Goal: Task Accomplishment & Management: Complete application form

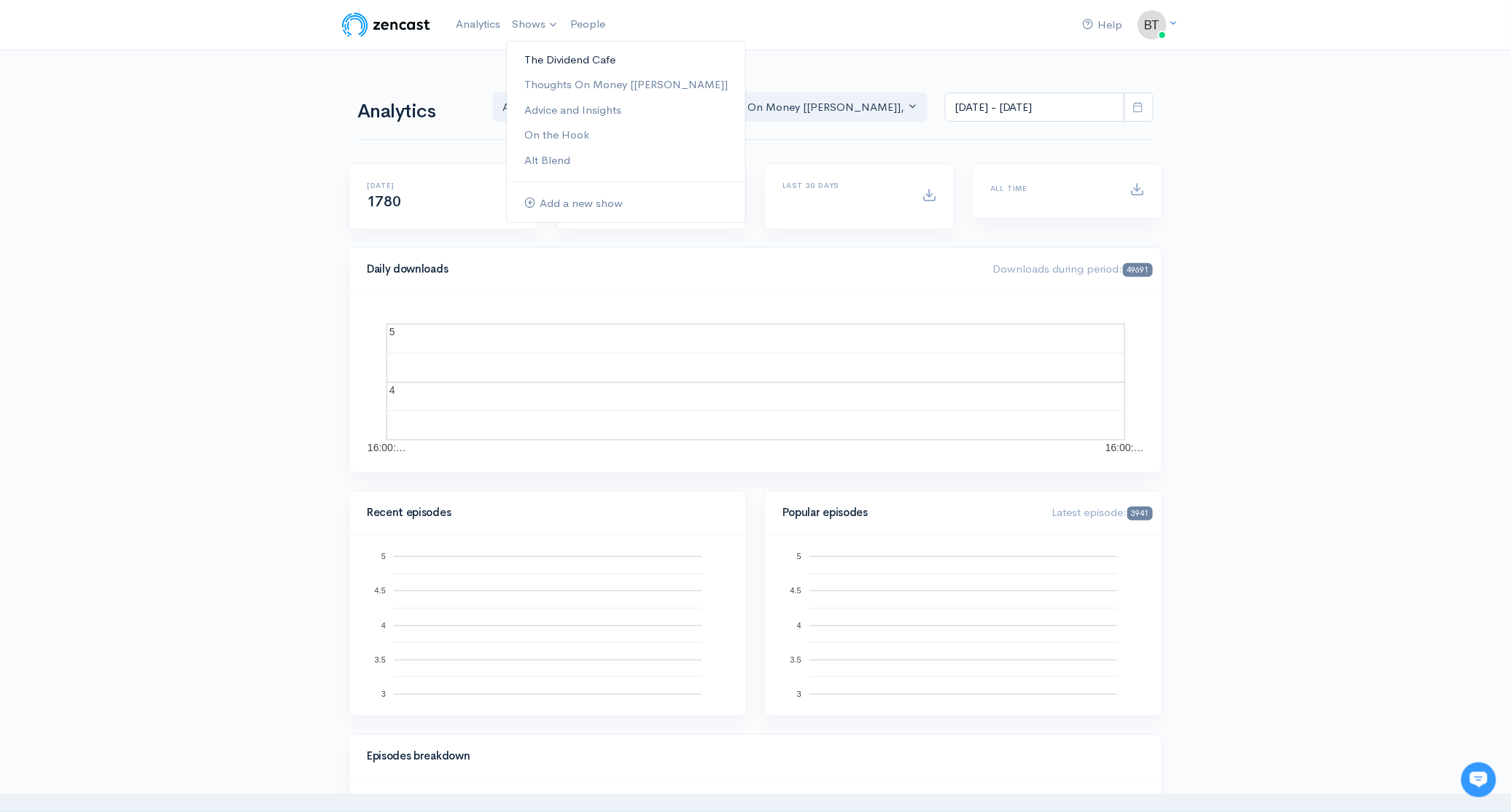
click at [539, 61] on link "The Dividend Cafe" at bounding box center [626, 60] width 239 height 26
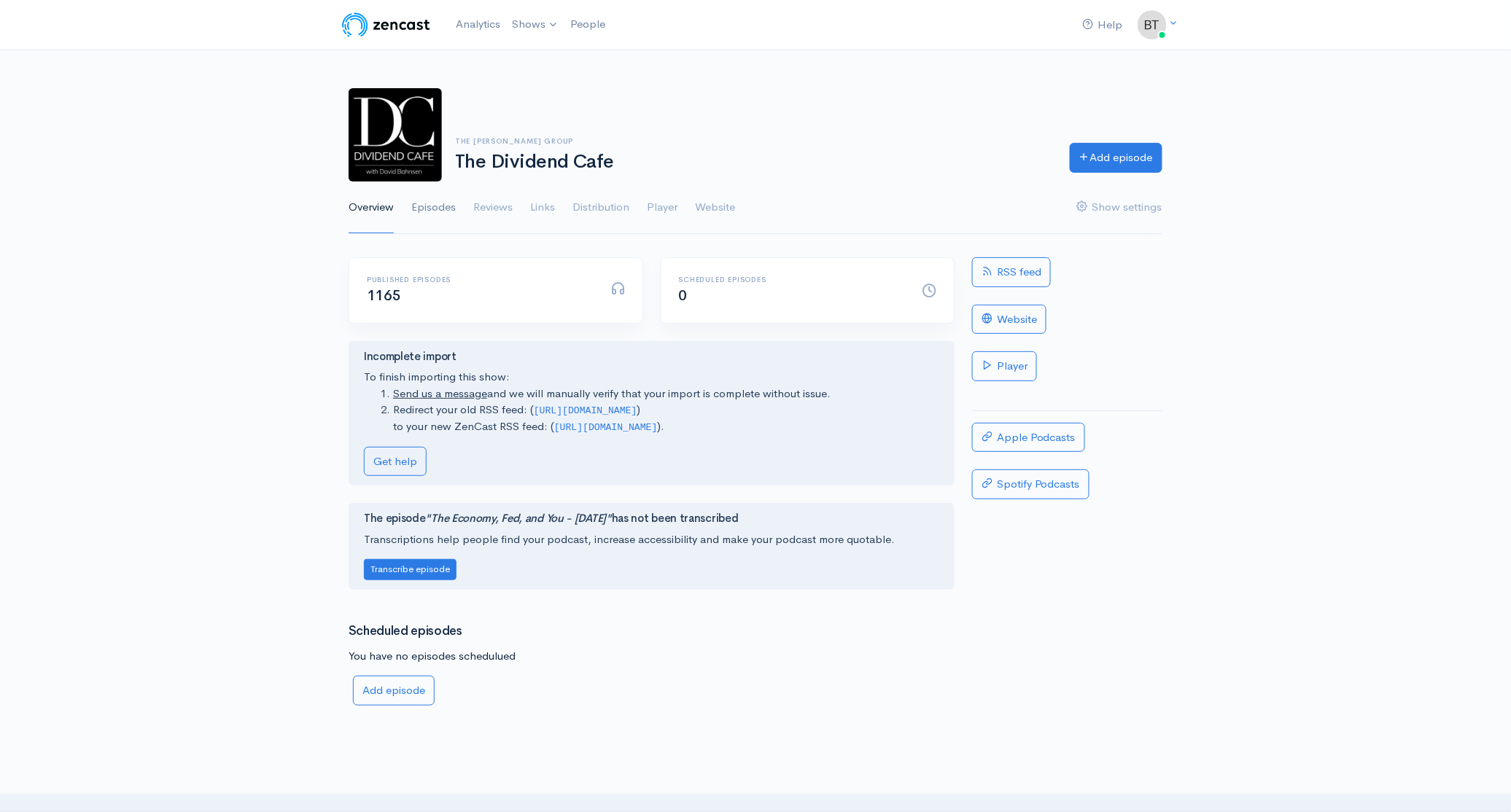
click at [435, 206] on link "Episodes" at bounding box center [434, 208] width 44 height 52
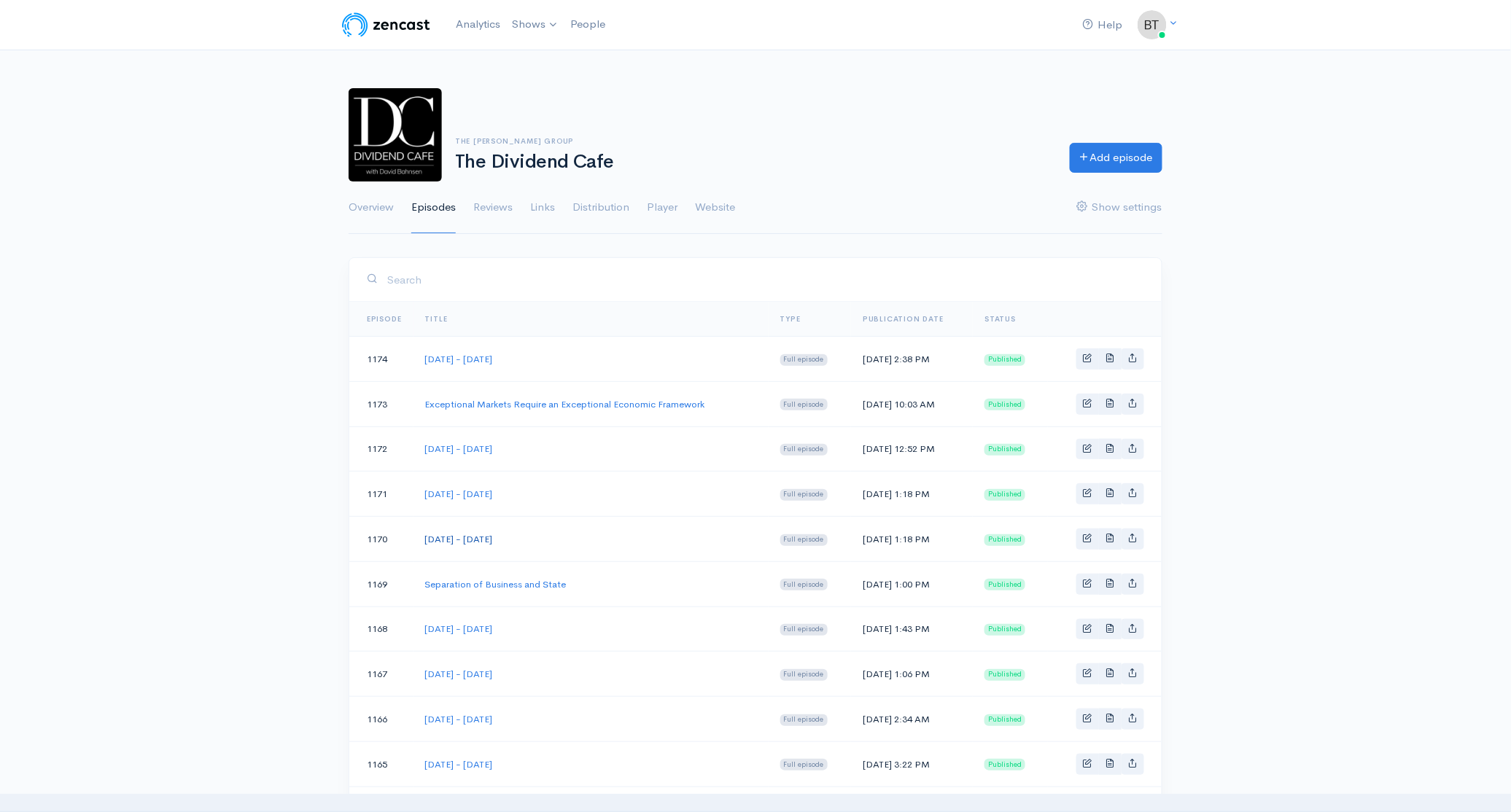
drag, startPoint x: 580, startPoint y: 536, endPoint x: 425, endPoint y: 539, distance: 155.0
click at [425, 539] on td "[DATE] - [DATE]" at bounding box center [591, 539] width 355 height 45
copy link "[DATE] - [DATE]"
click at [1144, 158] on link "Add episode" at bounding box center [1116, 155] width 93 height 30
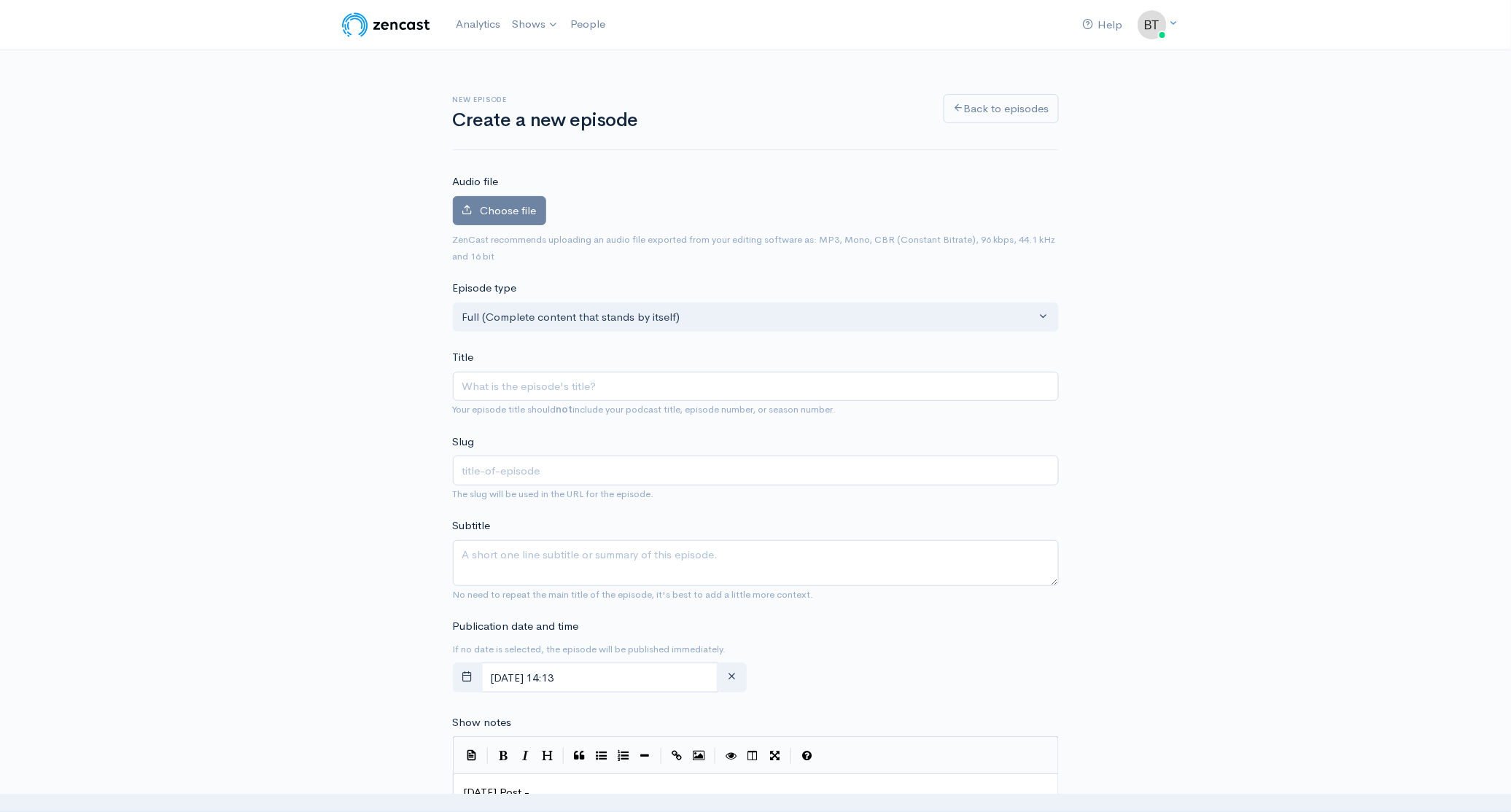
type input "[DATE] - [DATE]"
type input "[DATE]-[DATE]"
click at [570, 388] on input "[DATE] - [DATE]" at bounding box center [756, 386] width 606 height 30
type input "[DATE] - [DATE]"
type input "[DATE]-[DATE]"
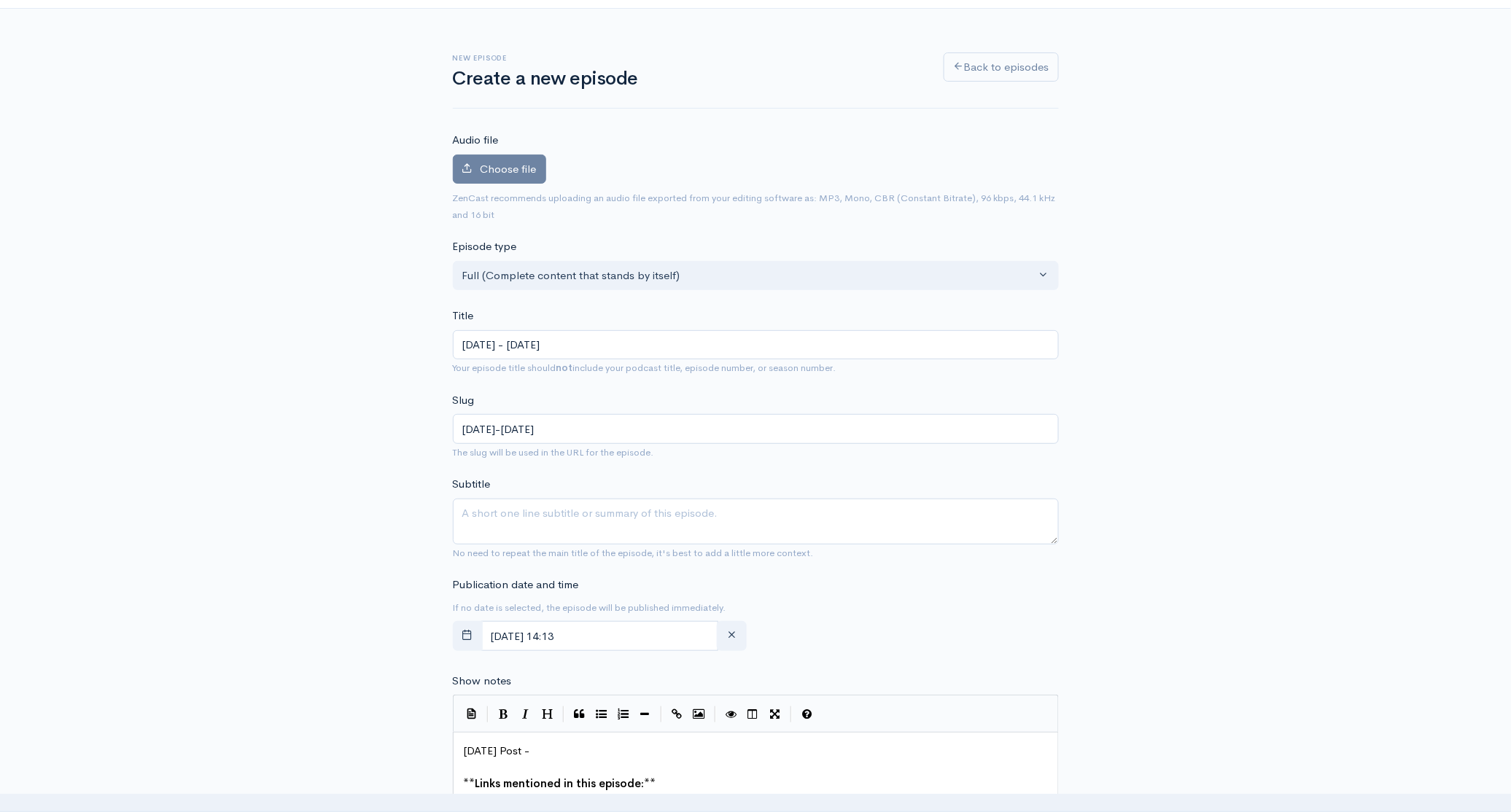
scroll to position [50, 0]
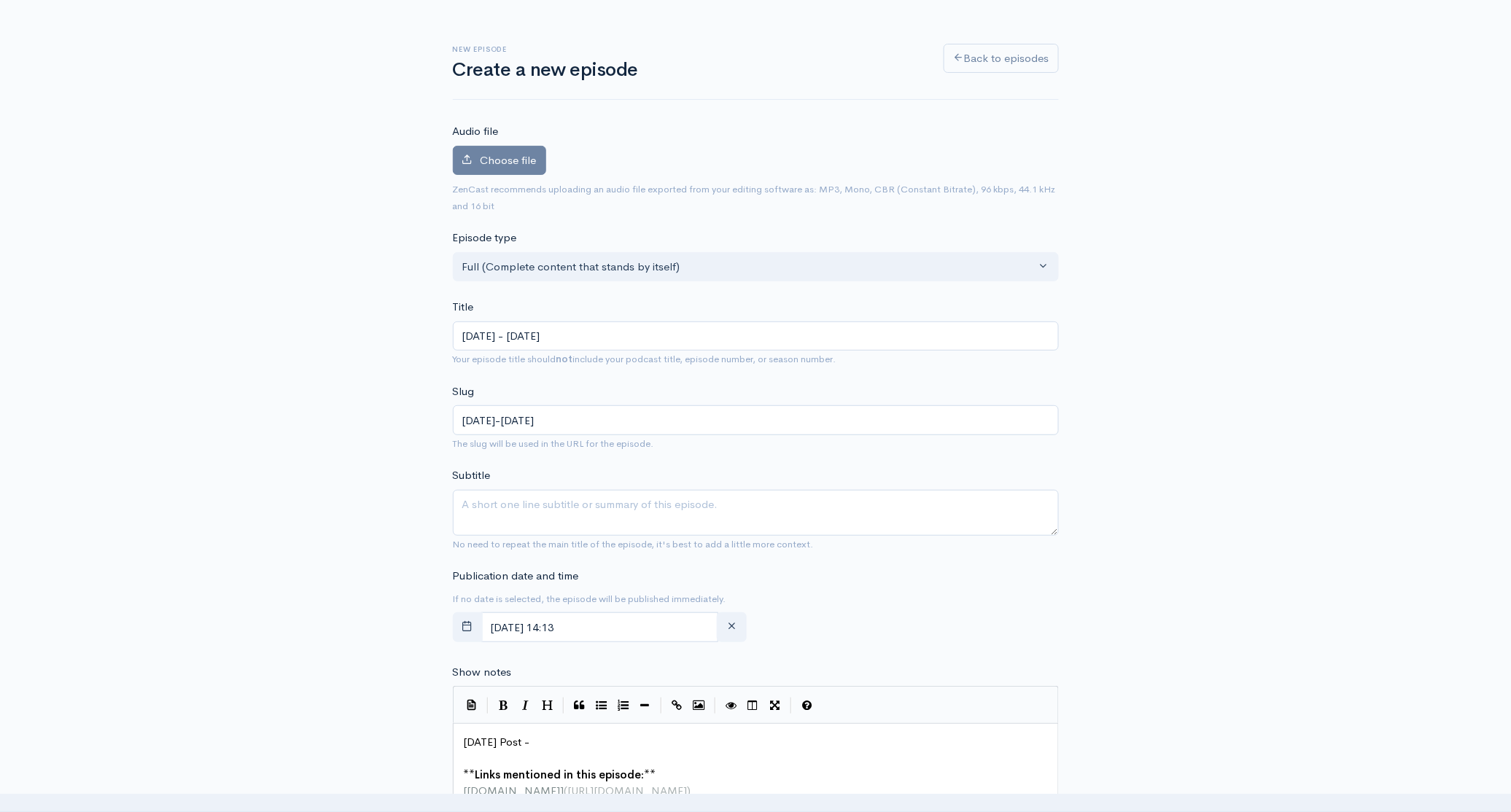
type input "[DATE] - [DATE]"
click at [1314, 406] on div "New episode Create a new episode Back to episodes Audio file Choose file 0 ZenC…" at bounding box center [756, 723] width 1511 height 1447
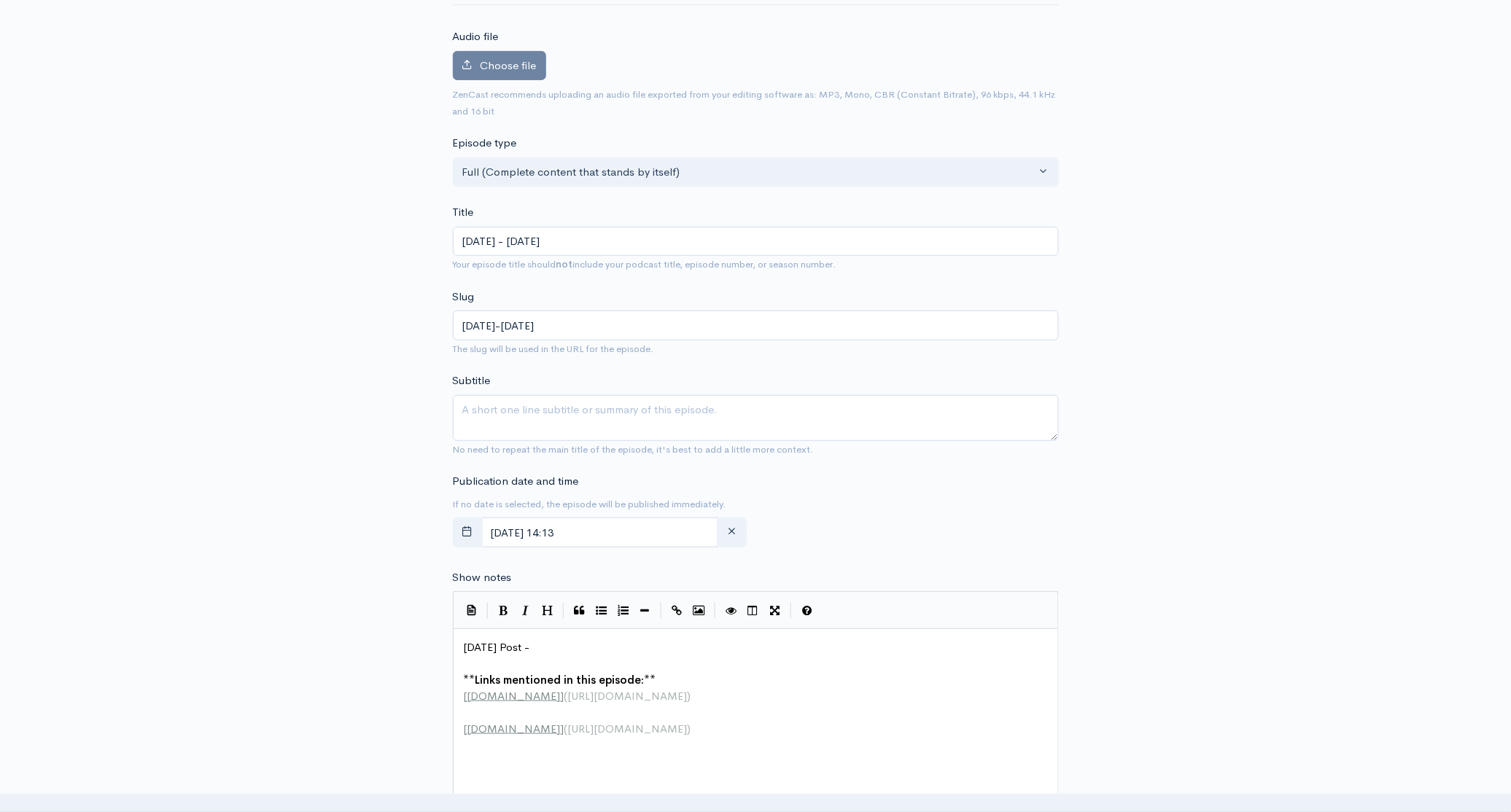
scroll to position [153, 0]
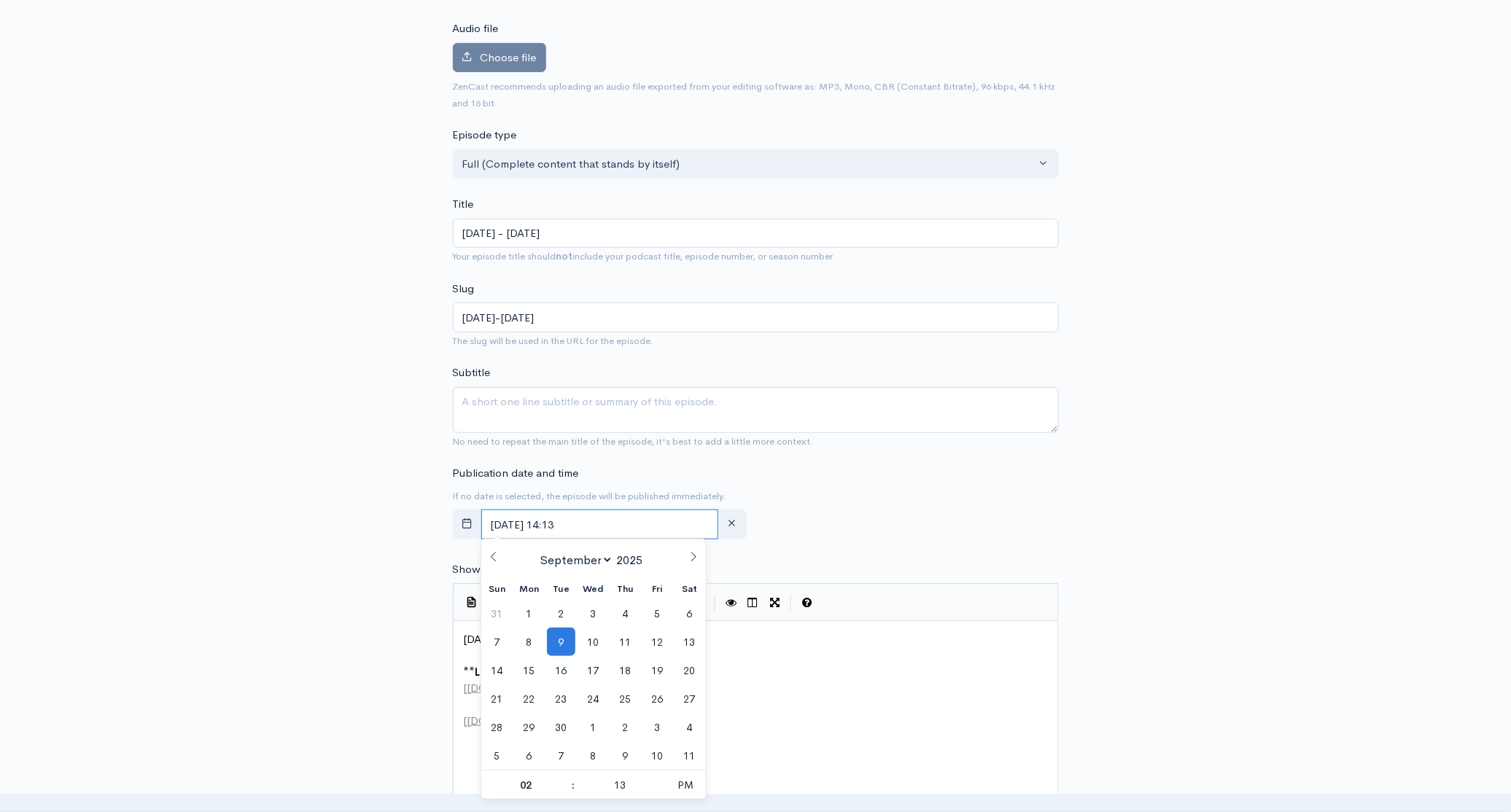
click at [641, 524] on input "[DATE] 14:13" at bounding box center [600, 524] width 238 height 30
click at [591, 643] on span "10" at bounding box center [593, 642] width 29 height 29
type input "[DATE] 14:13"
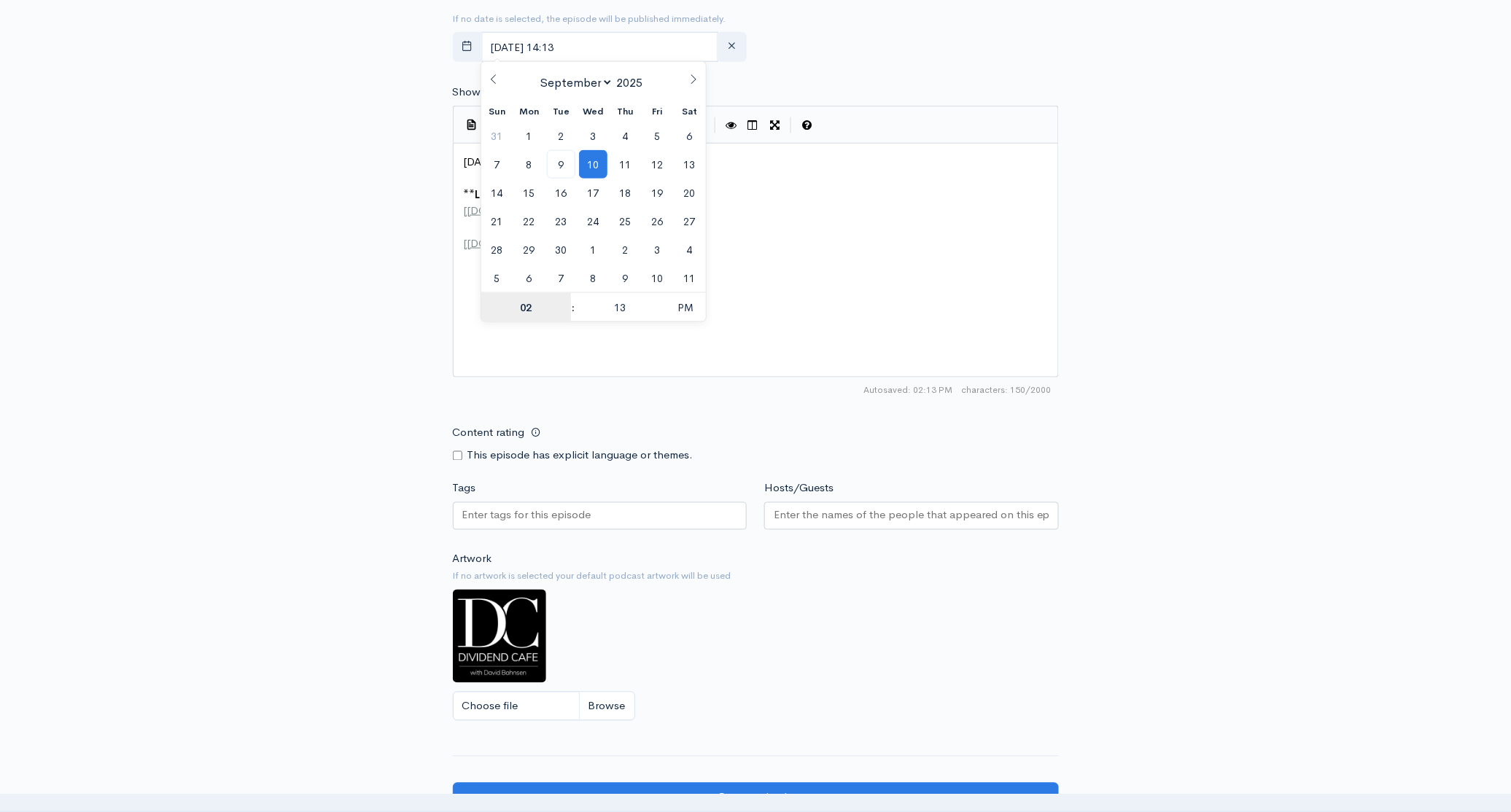
scroll to position [872, 0]
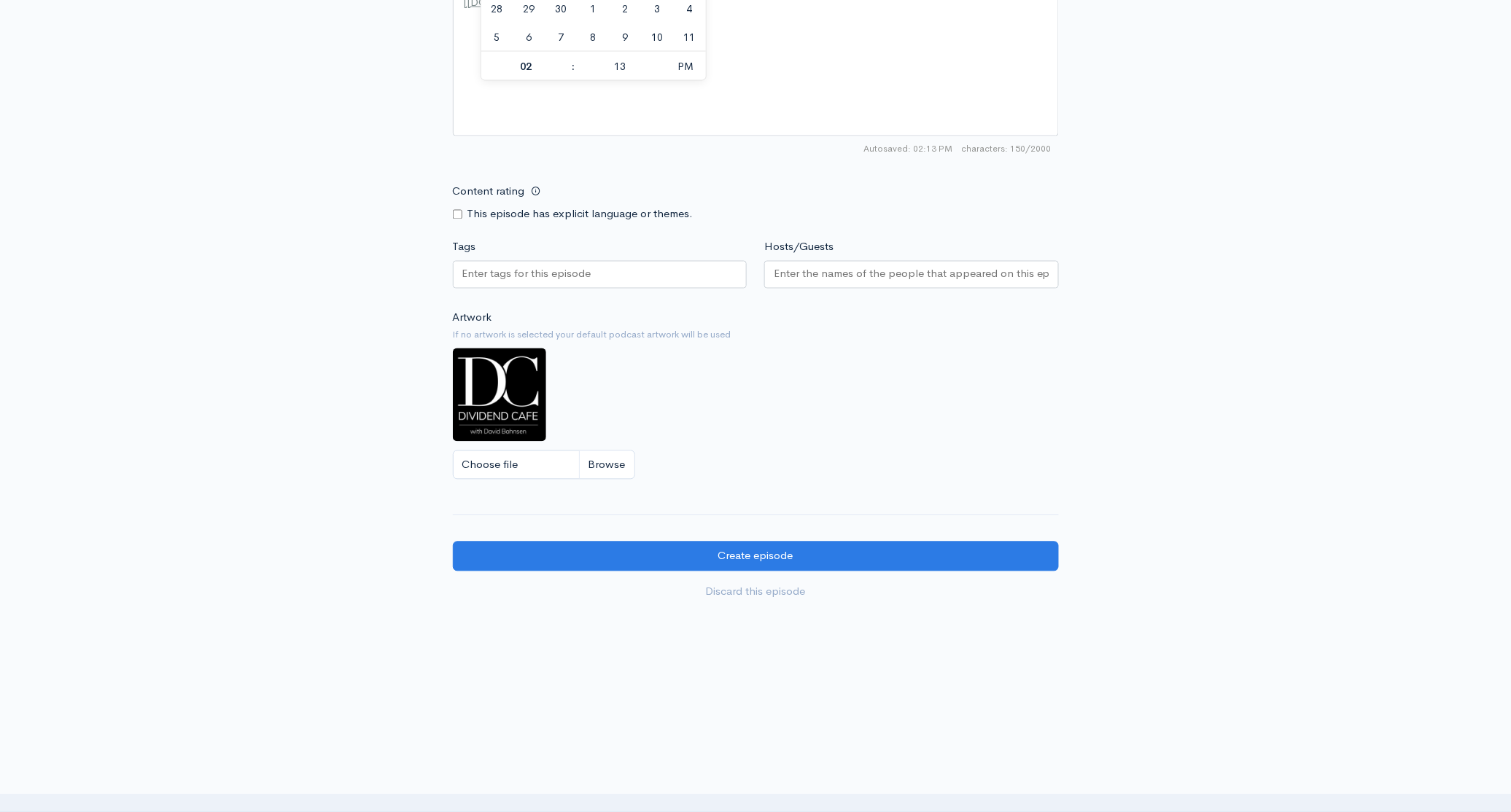
click at [880, 274] on input "Hosts/Guests" at bounding box center [912, 274] width 275 height 17
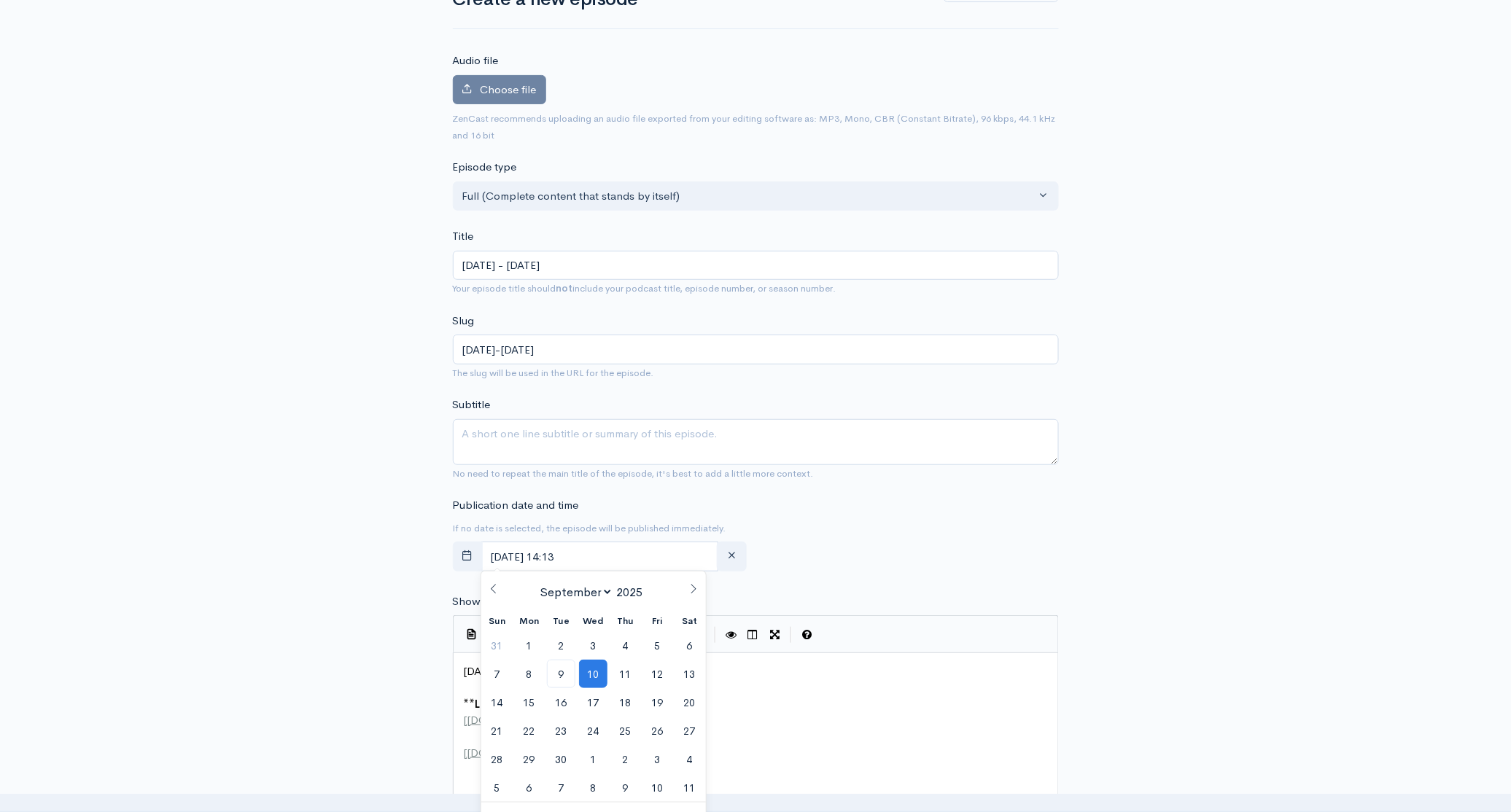
scroll to position [113, 0]
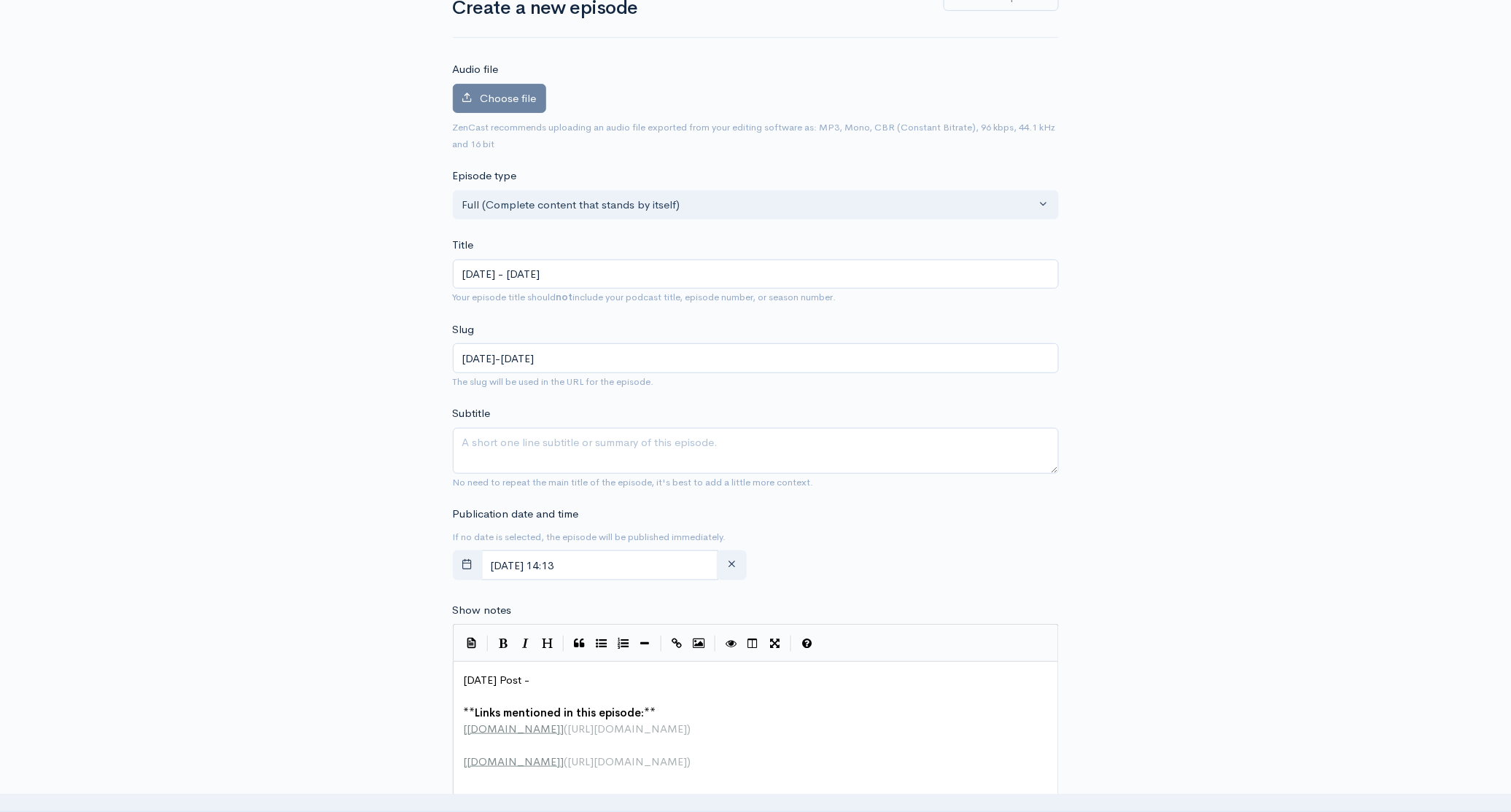
click at [1303, 311] on div "New episode Create a new episode Back to episodes Audio file Choose file 0 ZenC…" at bounding box center [756, 663] width 1511 height 1449
click at [1269, 517] on div "New episode Create a new episode Back to episodes Audio file Choose file 0 ZenC…" at bounding box center [756, 663] width 1511 height 1449
click at [490, 101] on span "Choose file" at bounding box center [509, 98] width 56 height 14
click at [0, 0] on input "Choose file" at bounding box center [0, 0] width 0 height 0
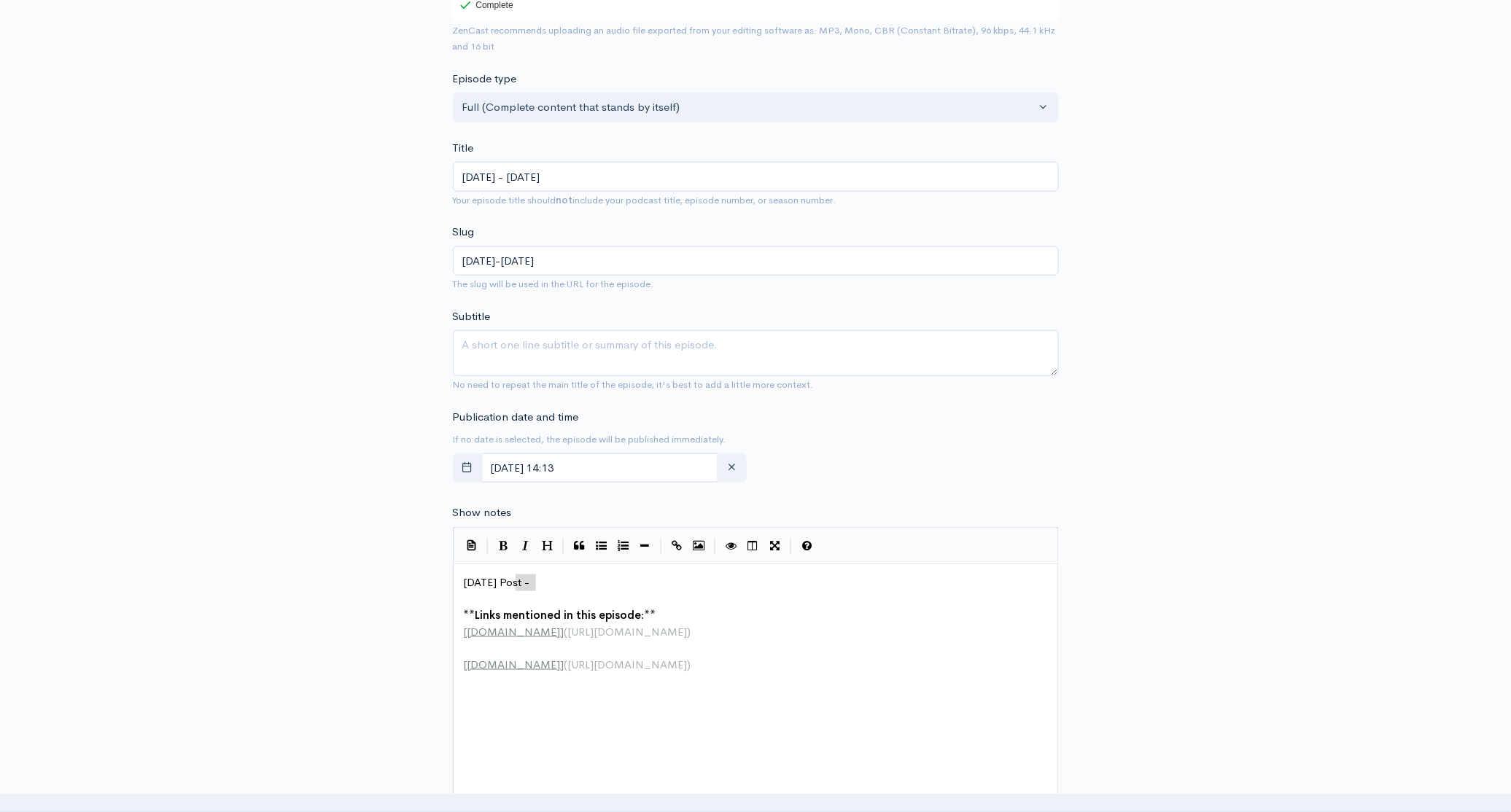
scroll to position [5, 0]
type textarea "[DATE] Post -"
drag, startPoint x: 519, startPoint y: 584, endPoint x: 443, endPoint y: 588, distance: 76.1
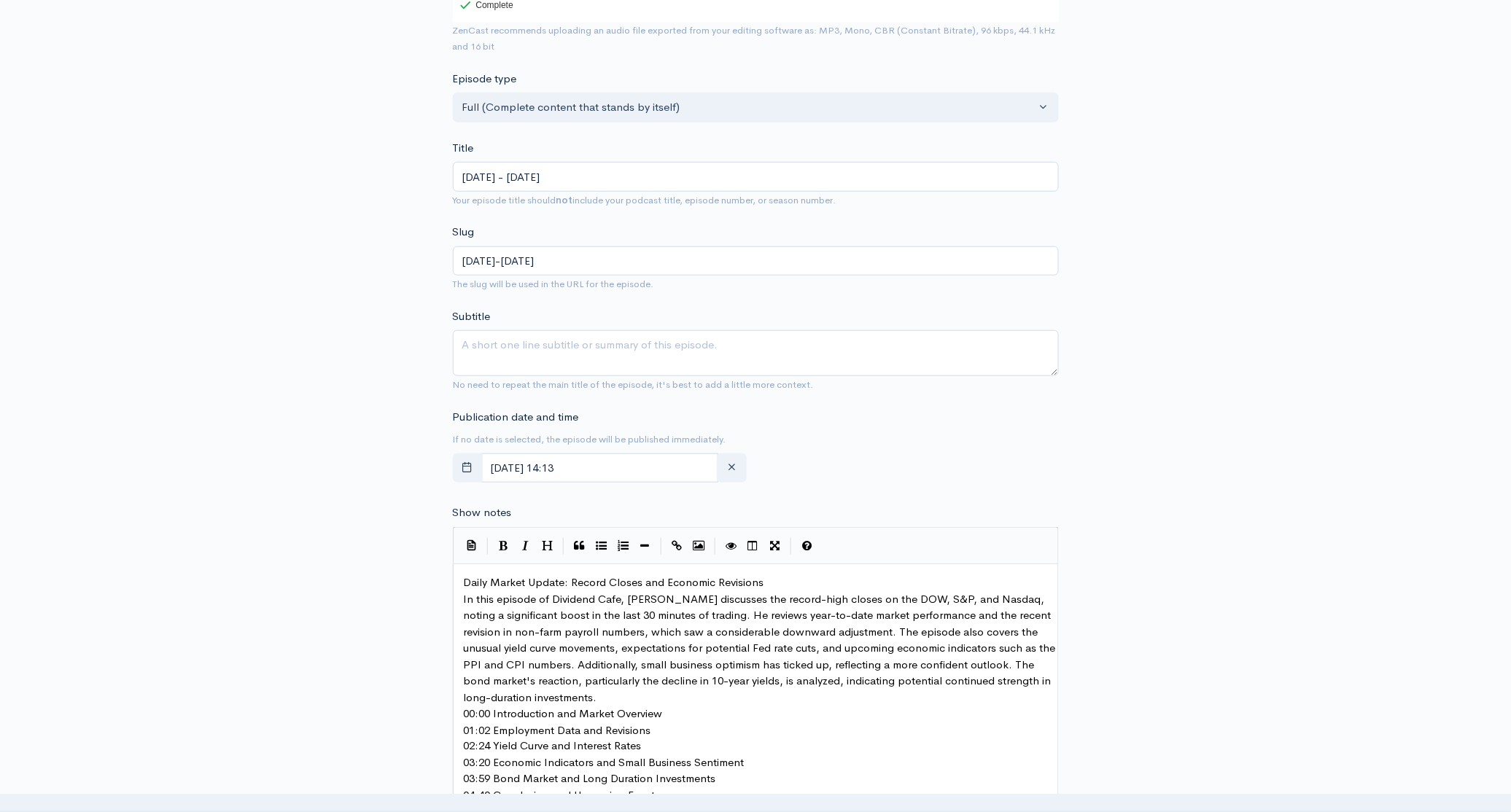
click at [765, 578] on pre "Daily Market Update: Record Closes and Economic Revisions" at bounding box center [761, 582] width 600 height 17
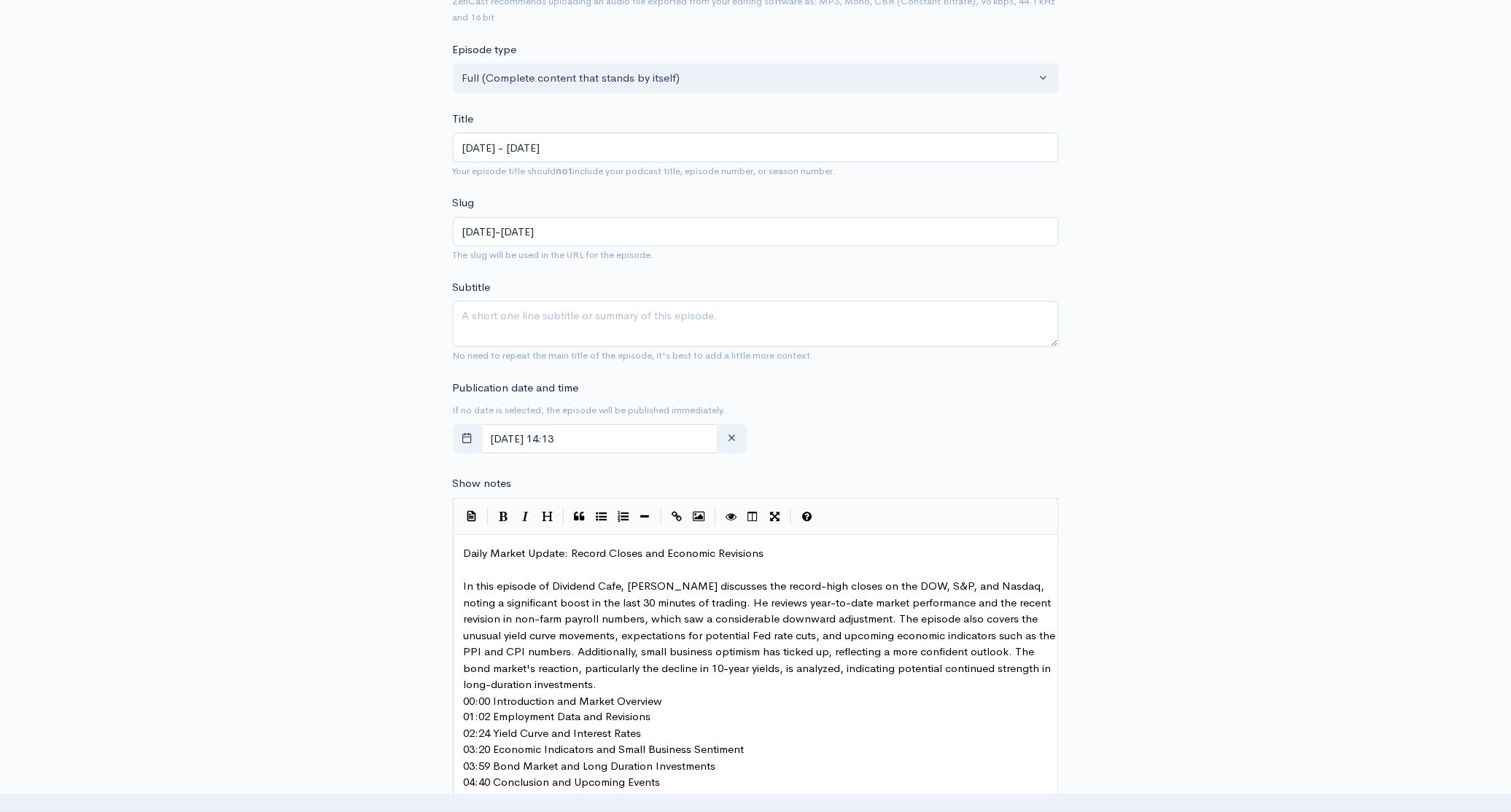
scroll to position [348, 0]
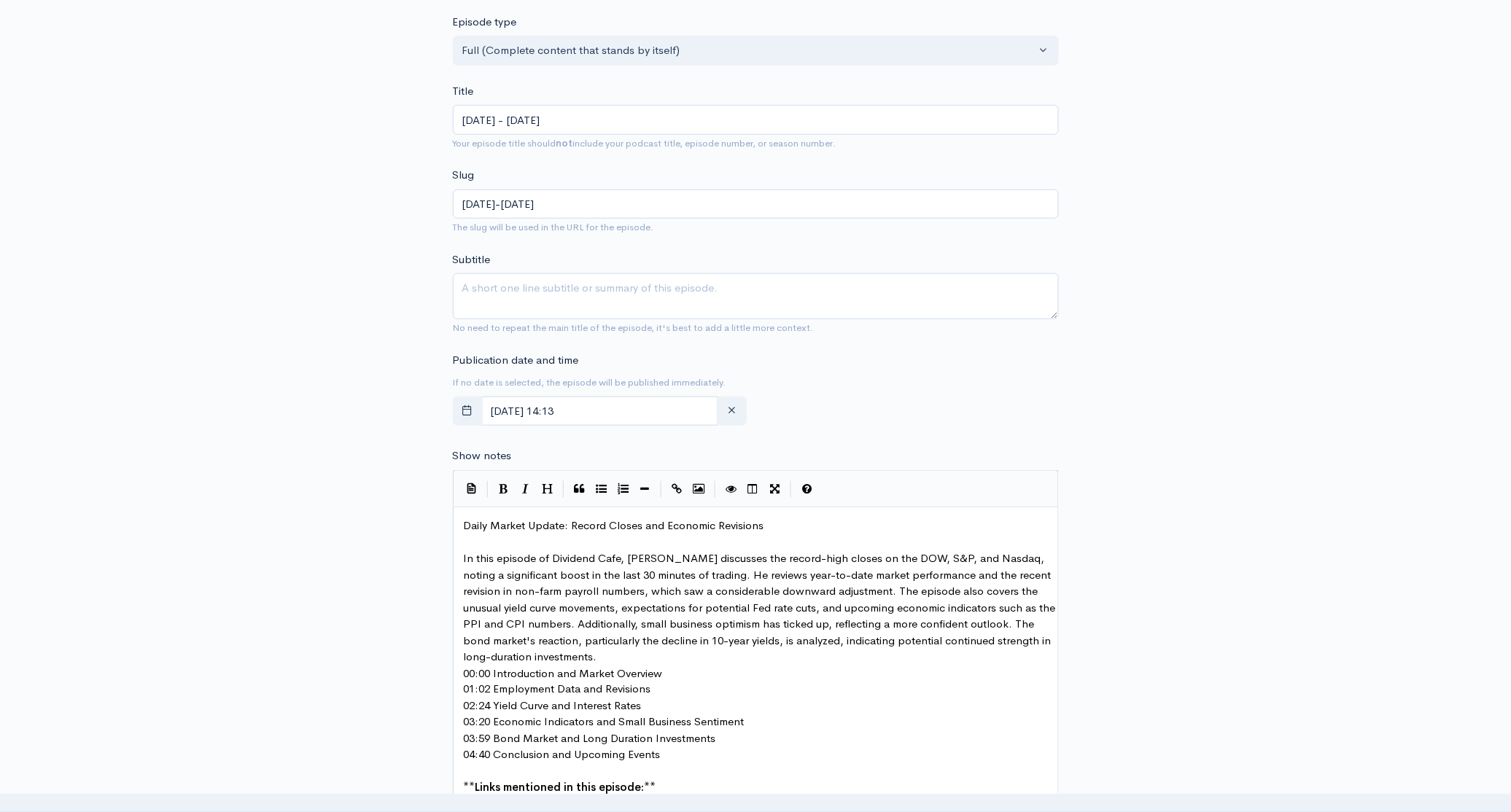
click at [607, 659] on pre "In this episode of Dividend Cafe, [PERSON_NAME] discusses the record-high close…" at bounding box center [761, 608] width 600 height 115
click at [691, 690] on pre "00:00 Introduction and Market Overview" at bounding box center [761, 690] width 600 height 17
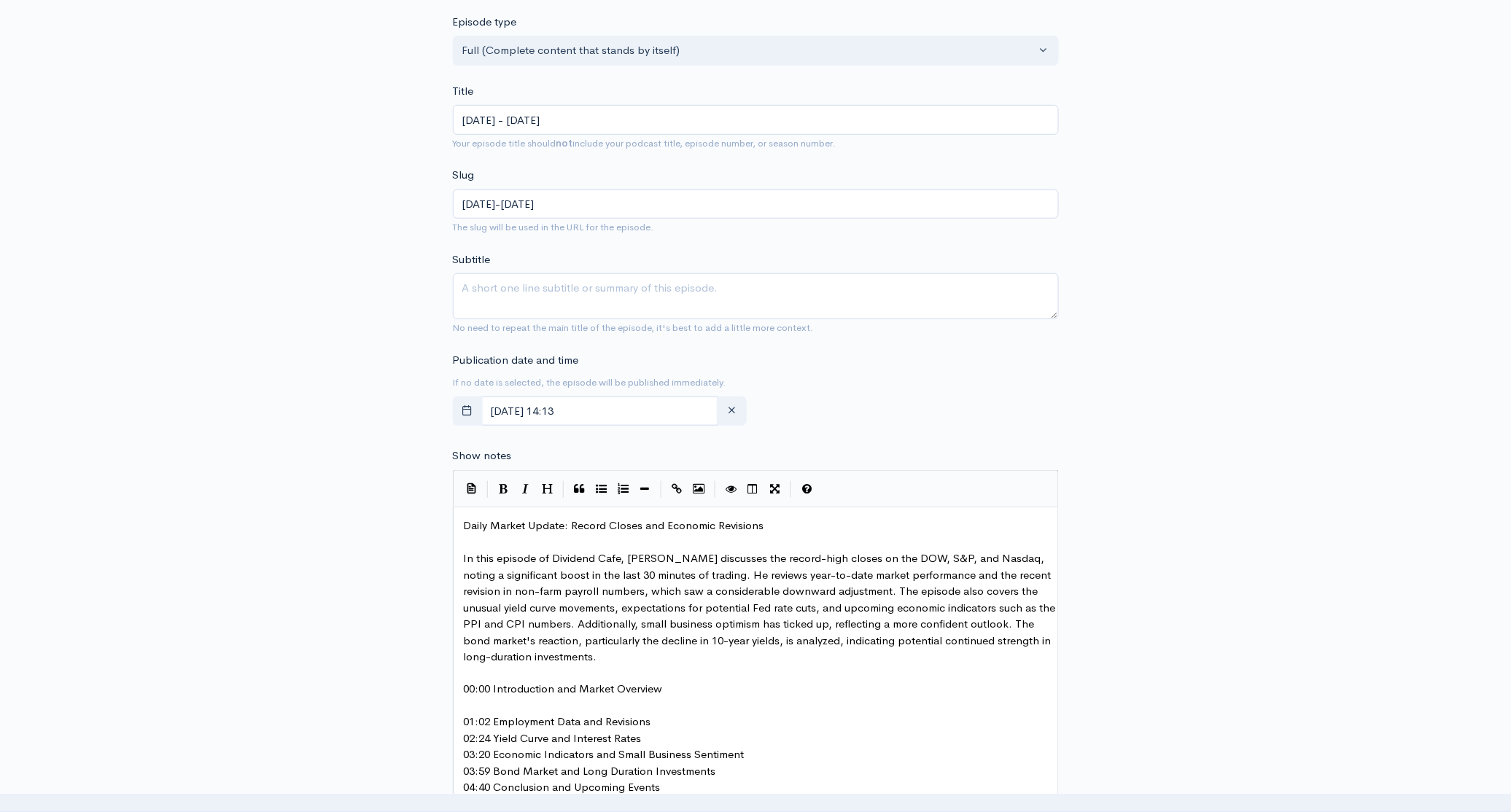
click at [655, 720] on pre "01:02 Employment Data and Revisions" at bounding box center [761, 722] width 600 height 17
click at [654, 758] on pre "02:24 Yield Curve and Interest Rates" at bounding box center [761, 755] width 600 height 17
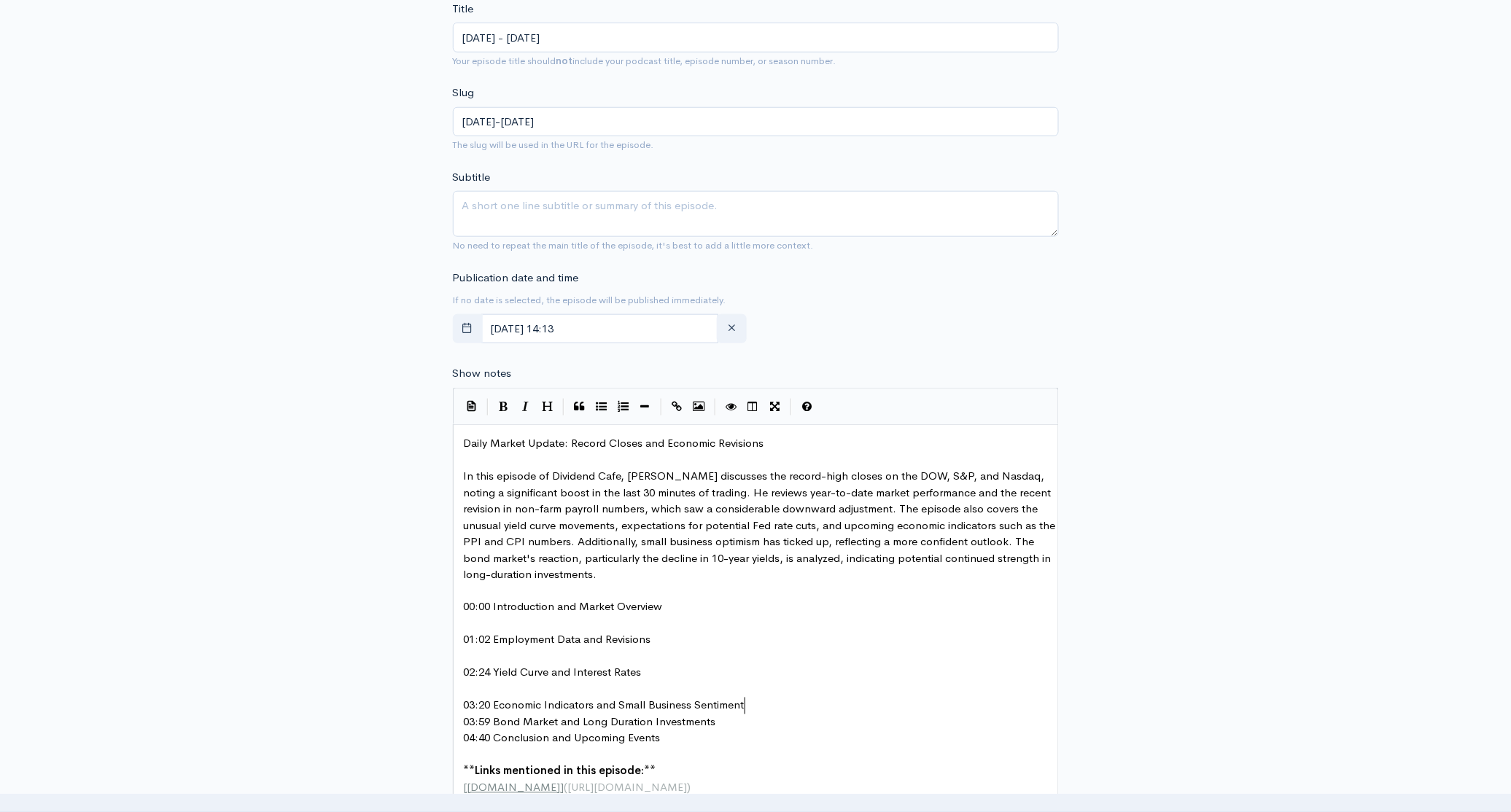
click at [764, 702] on pre "03:20 Economic Indicators and Small Business Sentiment" at bounding box center [761, 706] width 600 height 17
click at [732, 741] on pre "03:59 Bond Market and Long Duration Investments" at bounding box center [761, 738] width 600 height 17
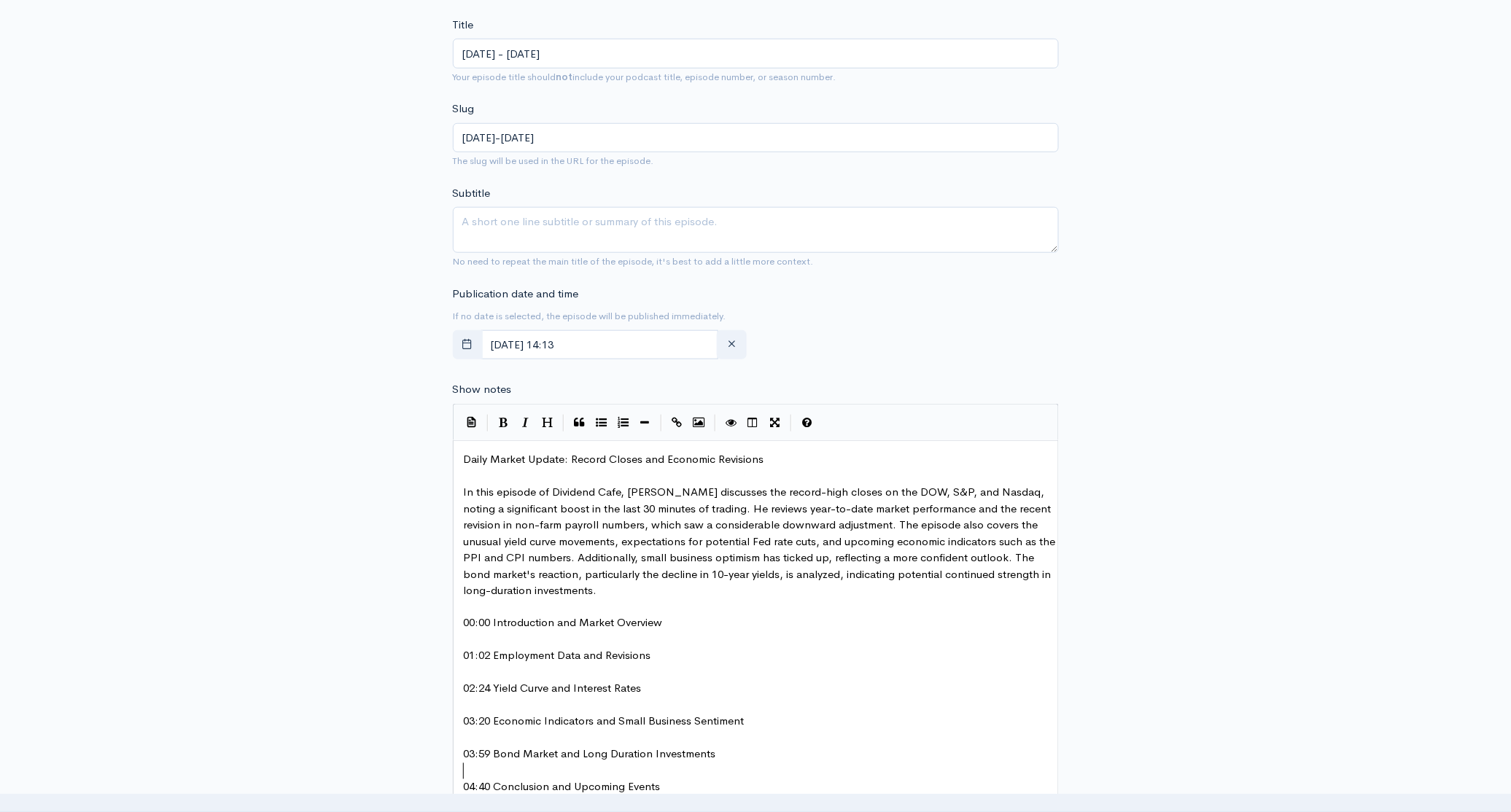
click at [663, 494] on span "In this episode of Dividend Cafe, [PERSON_NAME] discusses the record-high close…" at bounding box center [761, 541] width 595 height 113
type textarea "zy"
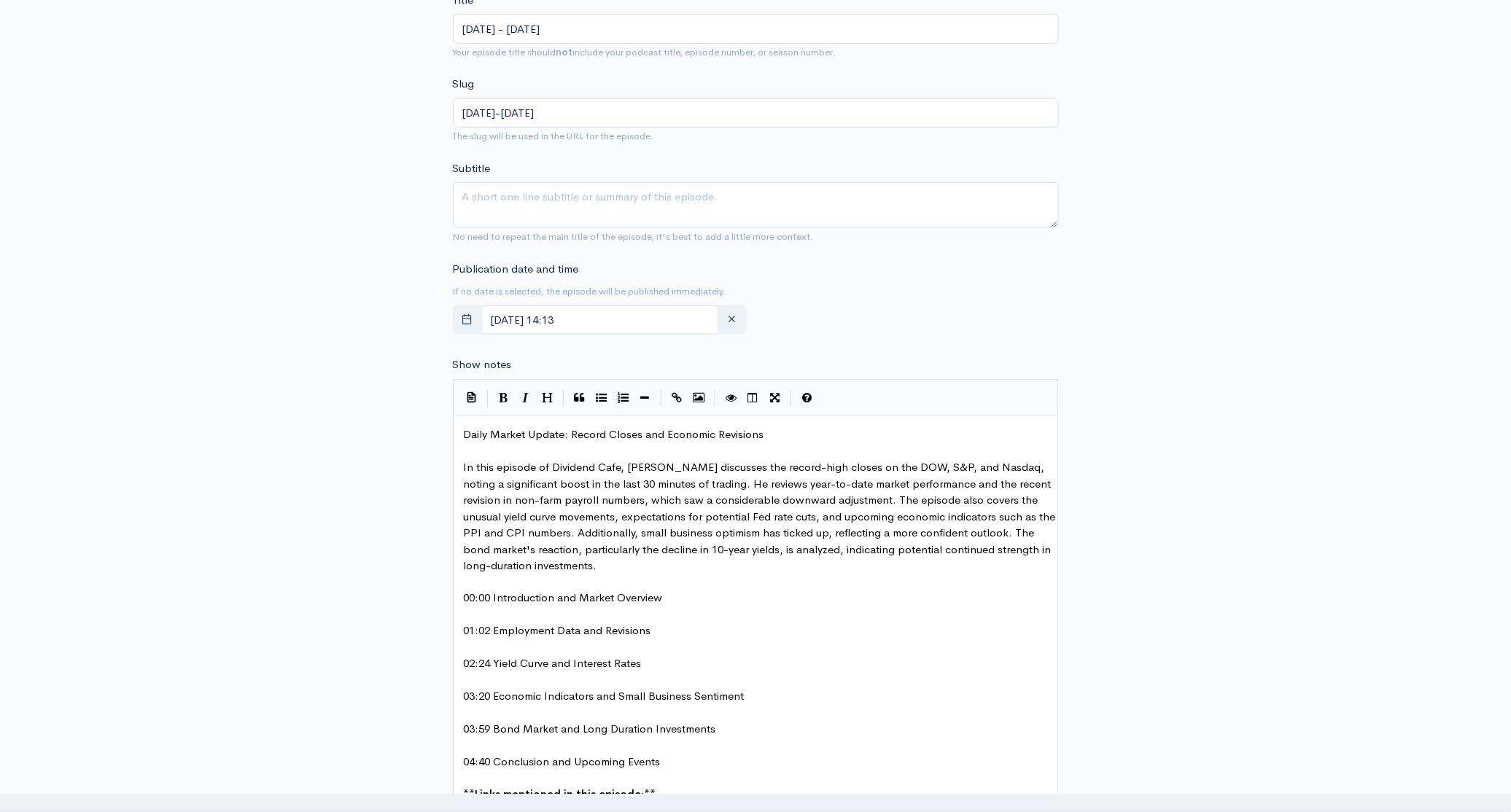
scroll to position [448, 0]
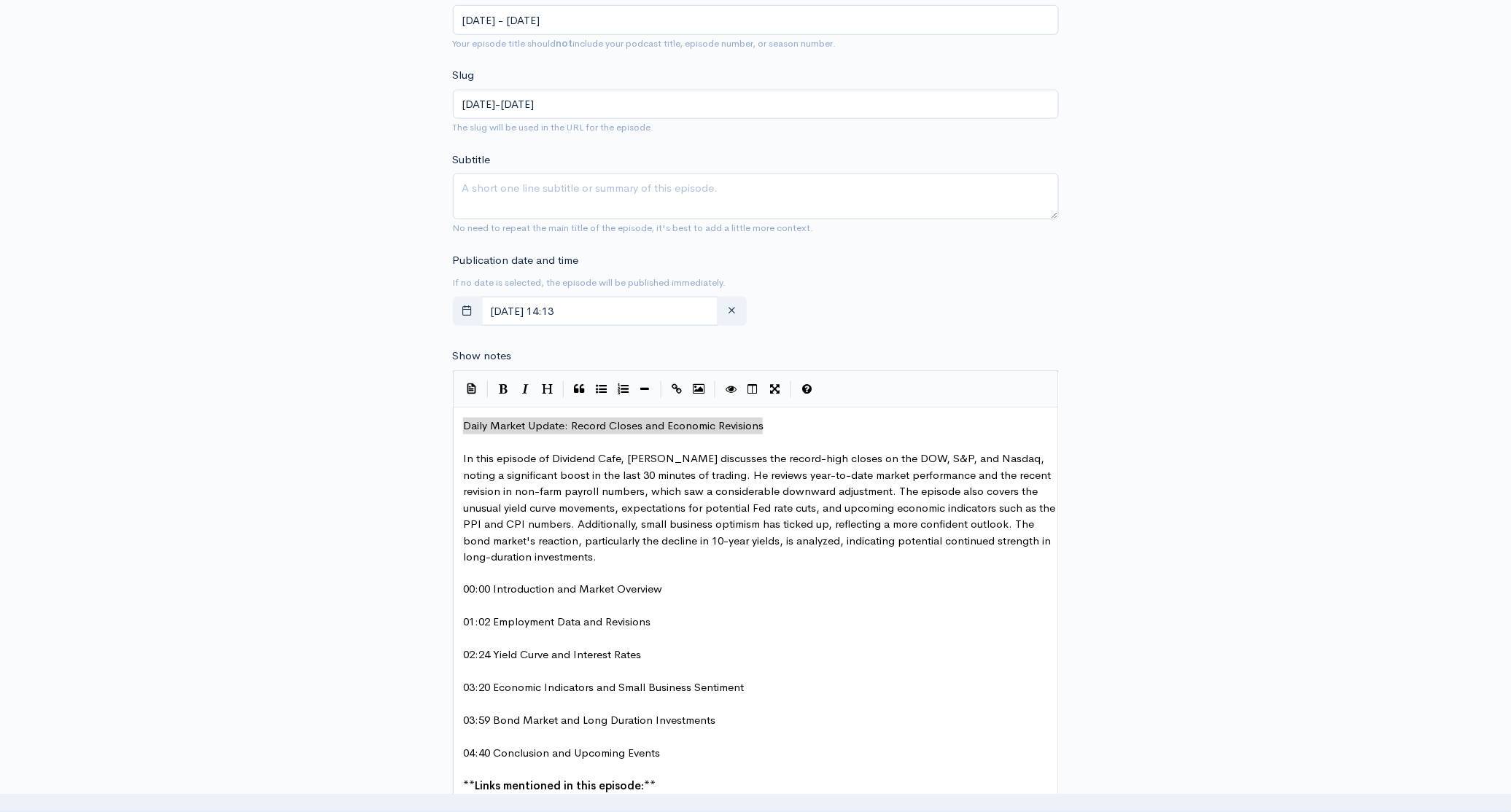
drag, startPoint x: 783, startPoint y: 431, endPoint x: 437, endPoint y: 426, distance: 346.0
type textarea "Daily Market Update: Record Closes and Economic Revisions"
click at [563, 183] on textarea "Subtitle" at bounding box center [756, 197] width 606 height 46
paste textarea "Daily Market Update: Record Closes and Economic Revisions"
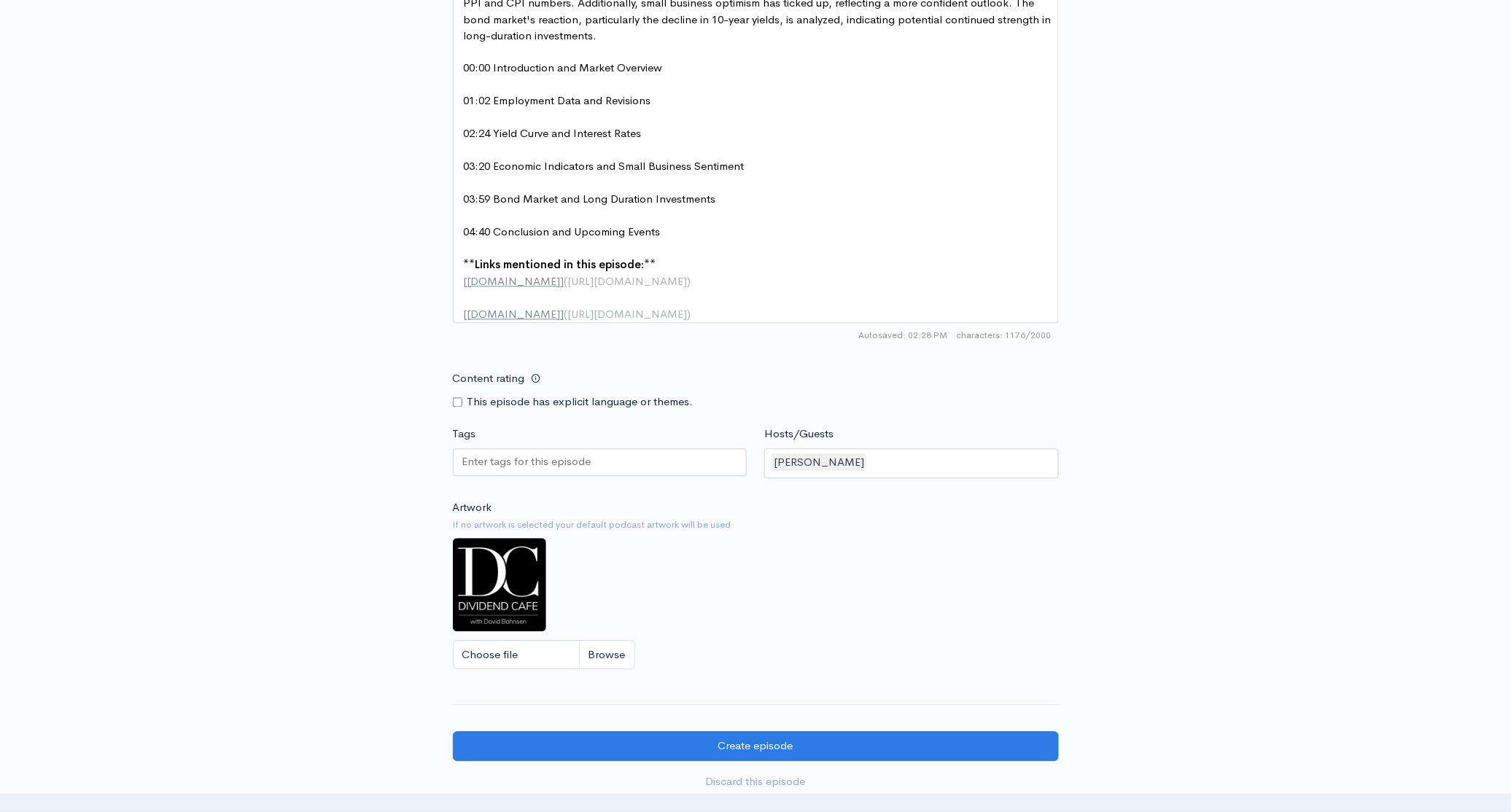
scroll to position [1075, 0]
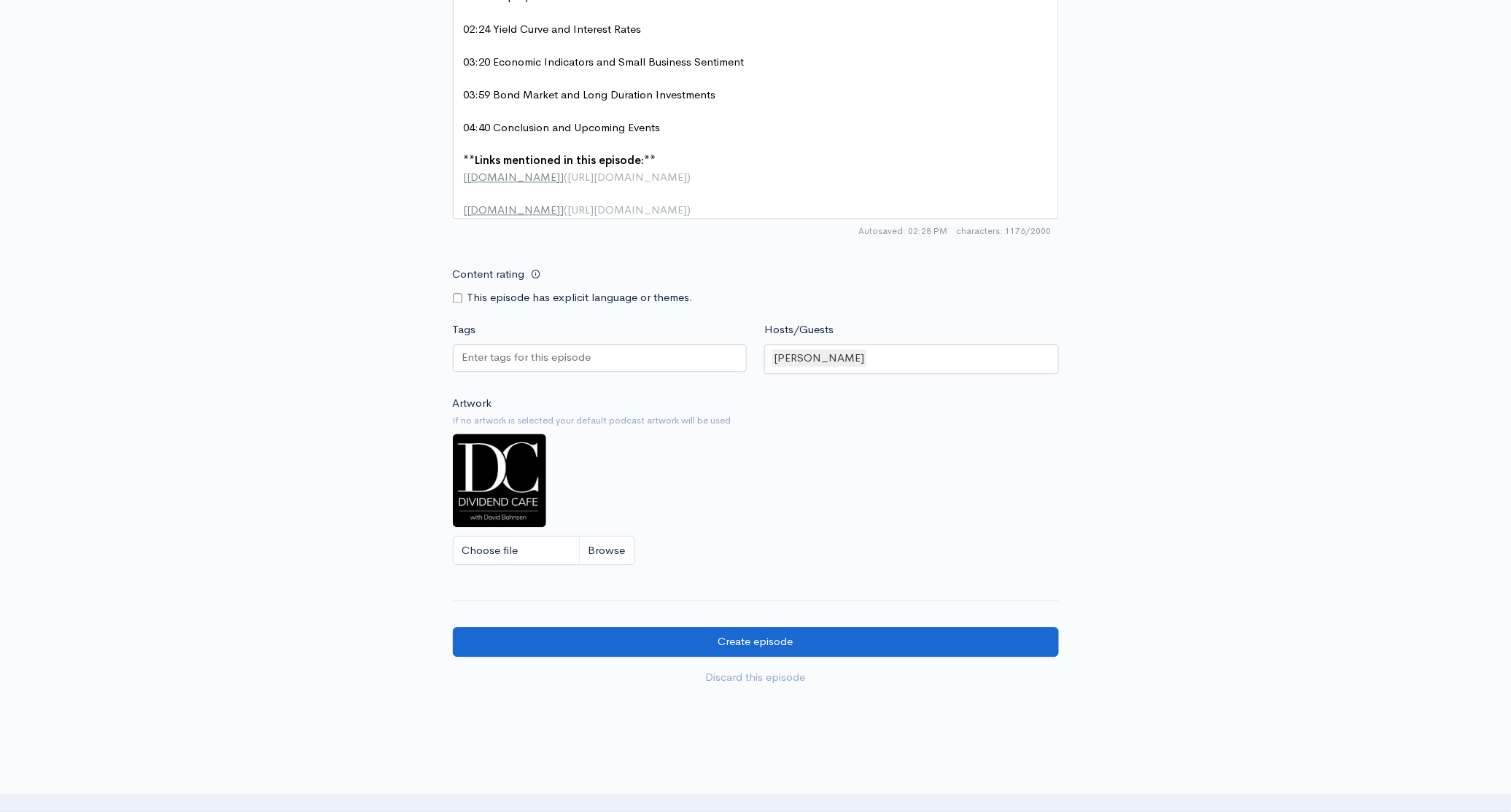
type textarea "Daily Market Update: Record Closes and Economic Revisions"
click at [778, 655] on input "Create episode" at bounding box center [756, 642] width 606 height 30
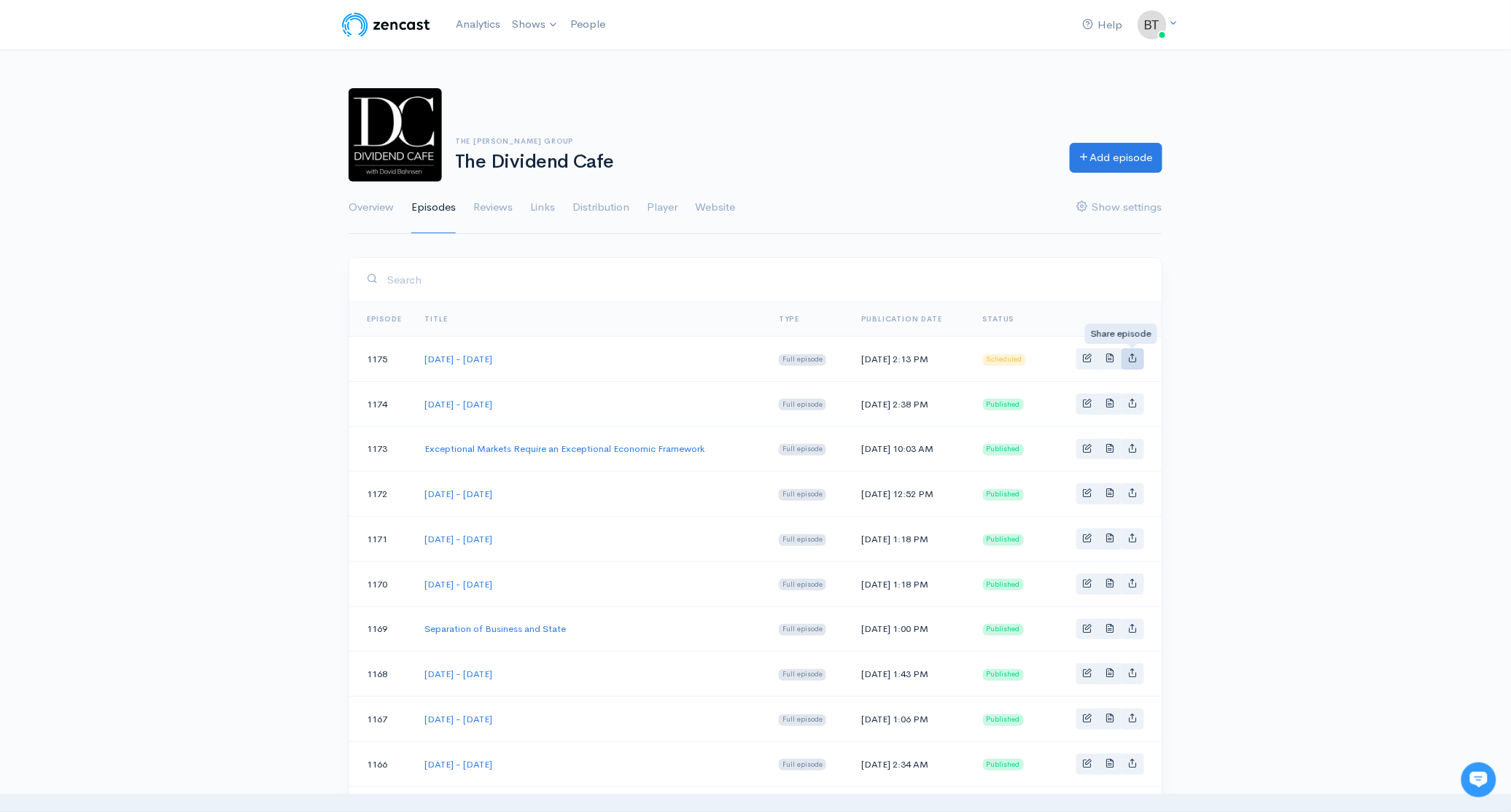
click at [1138, 359] on link "Basic example" at bounding box center [1133, 359] width 23 height 21
type input "https://podcast.dividendcafe.com/episodes/tuesday-september-9-2025"
type input "https://dts.podtrac.com/redirect.mp3/media.zencast.fm/the-dividend-cafe-1/e4674…"
type input "<iframe src='https://share.zencast.fm/embed/episode/e46748f1-108c-4f60-aef9-edc…"
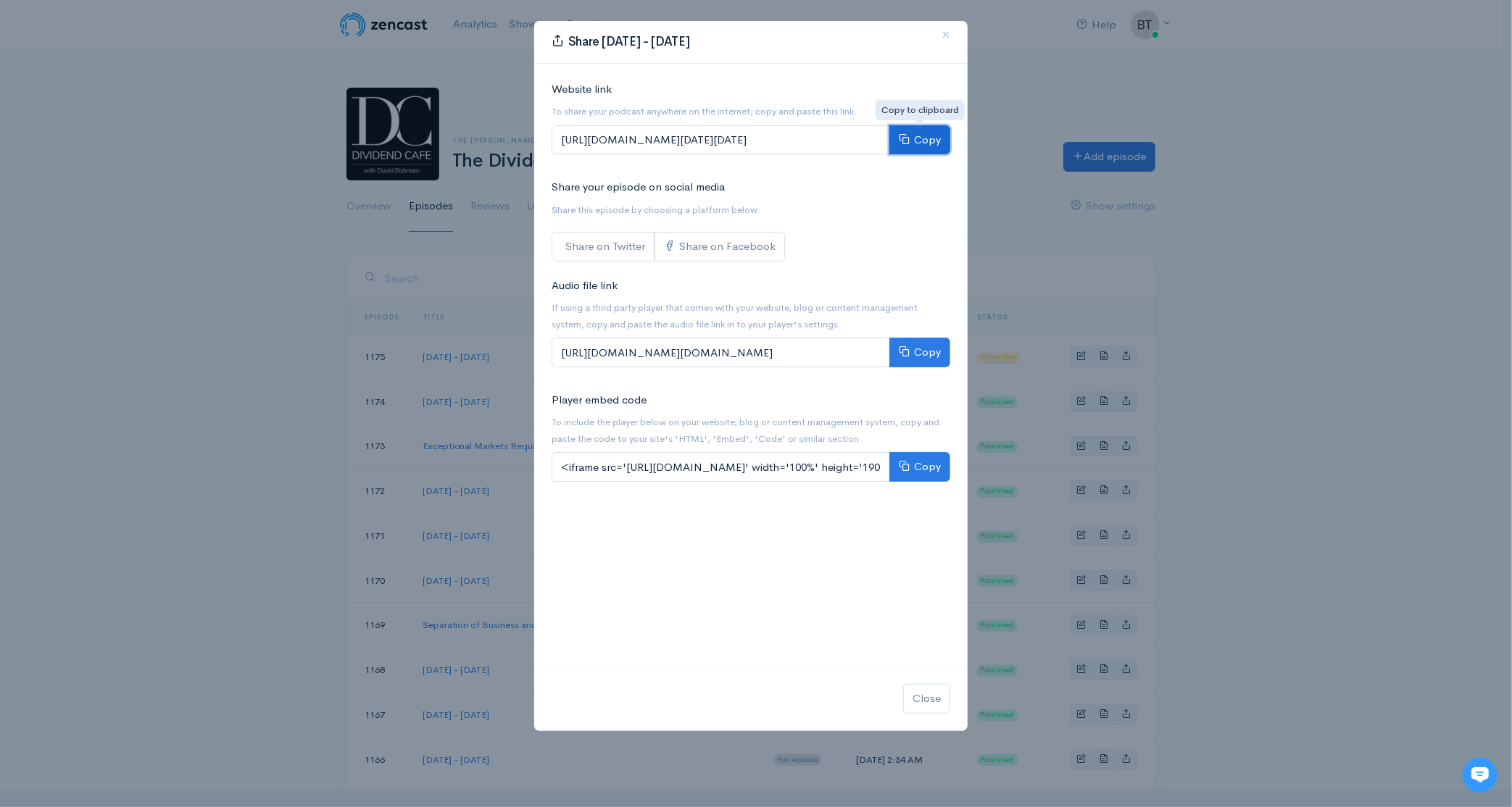
click at [929, 147] on button "Copy" at bounding box center [919, 140] width 61 height 30
